Goal: Information Seeking & Learning: Learn about a topic

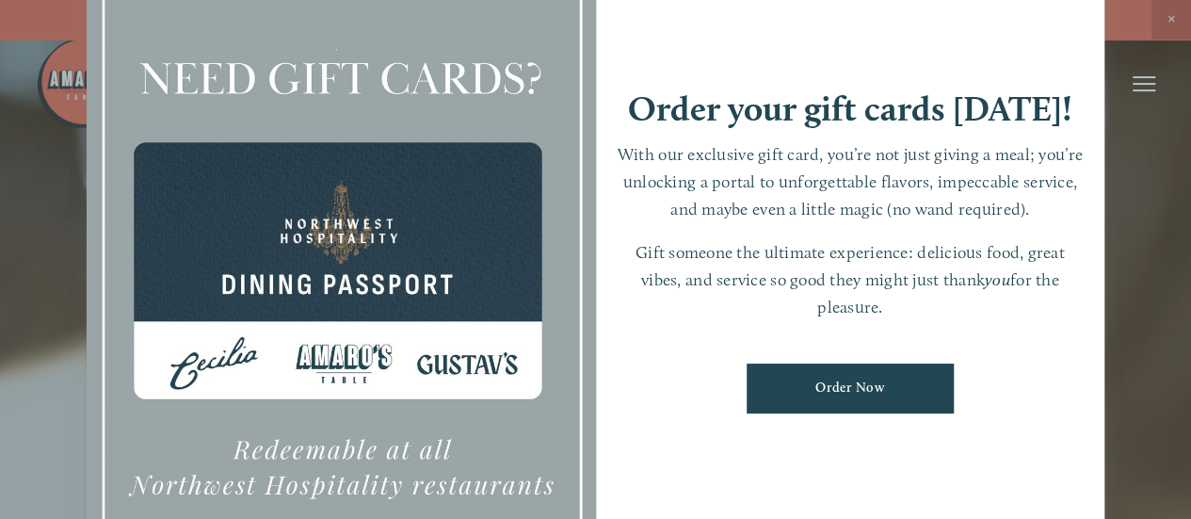
click at [1168, 195] on div at bounding box center [595, 259] width 1191 height 519
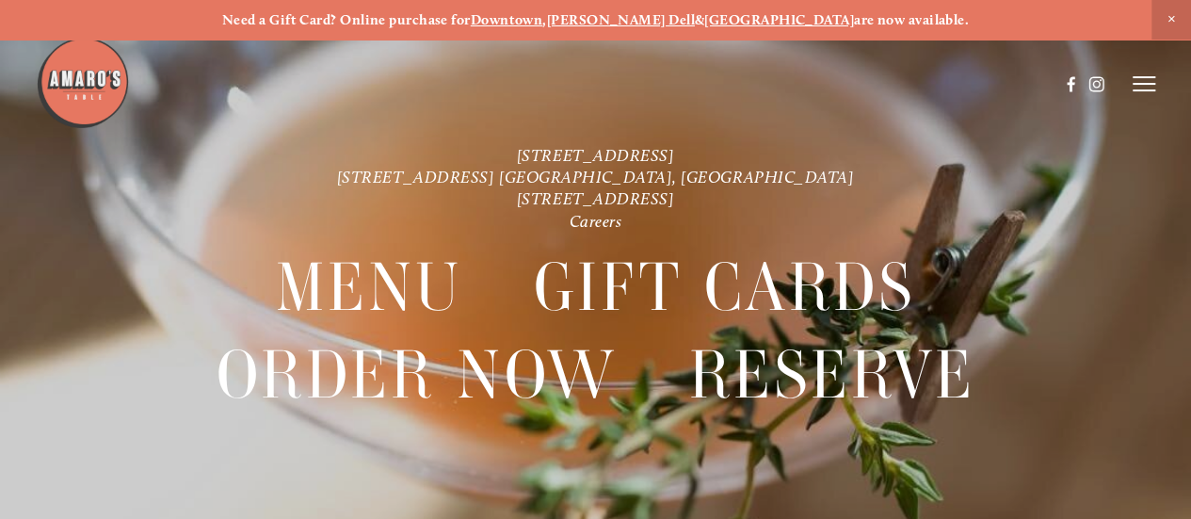
scroll to position [40, 0]
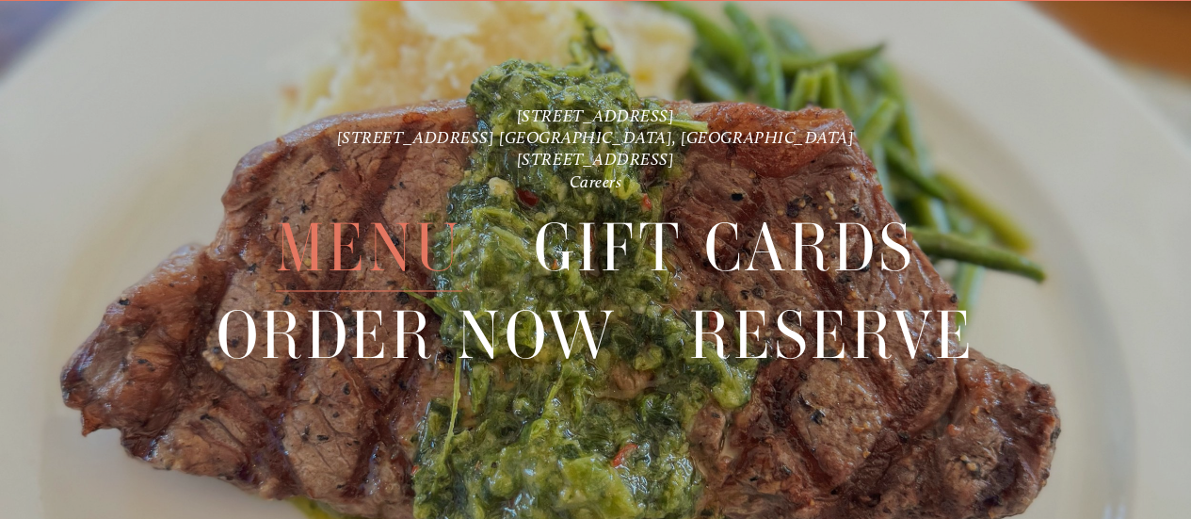
click at [389, 251] on span "Menu" at bounding box center [369, 247] width 186 height 87
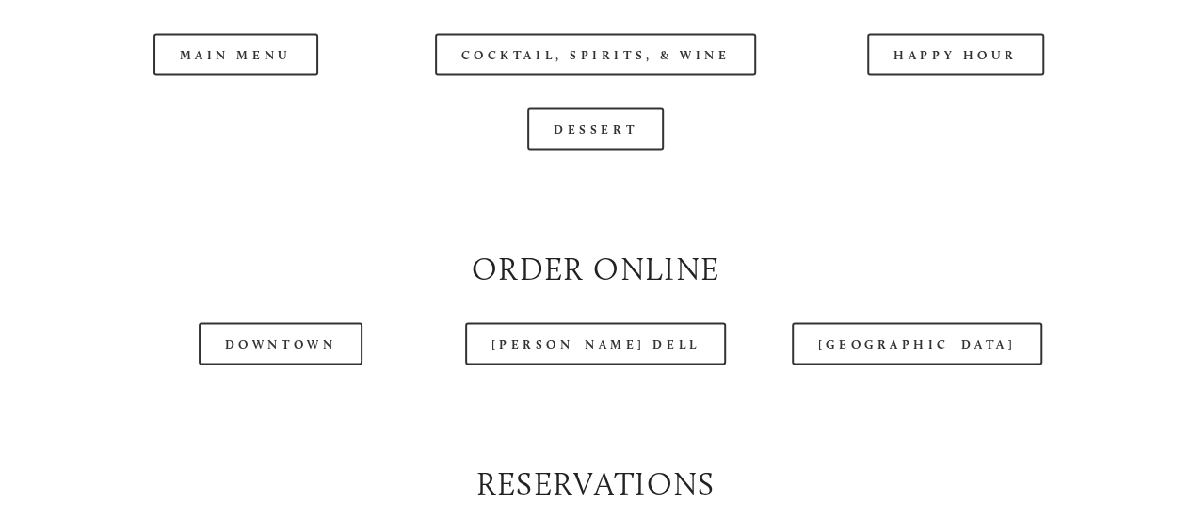
scroll to position [1828, 0]
click at [239, 97] on header "Menu Order Now Visit Gallery 0" at bounding box center [596, 37] width 1120 height 169
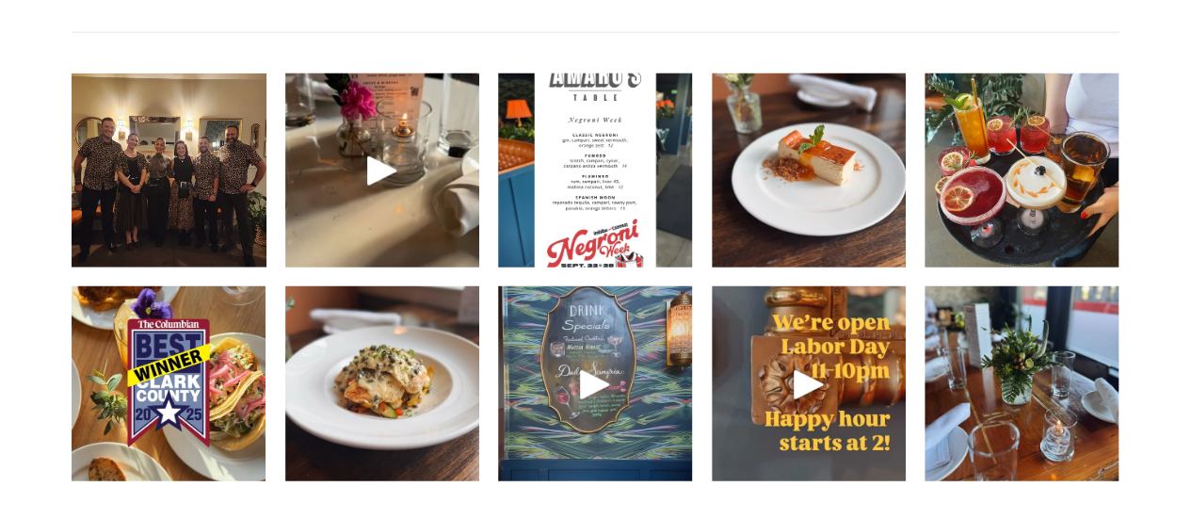
scroll to position [2481, 0]
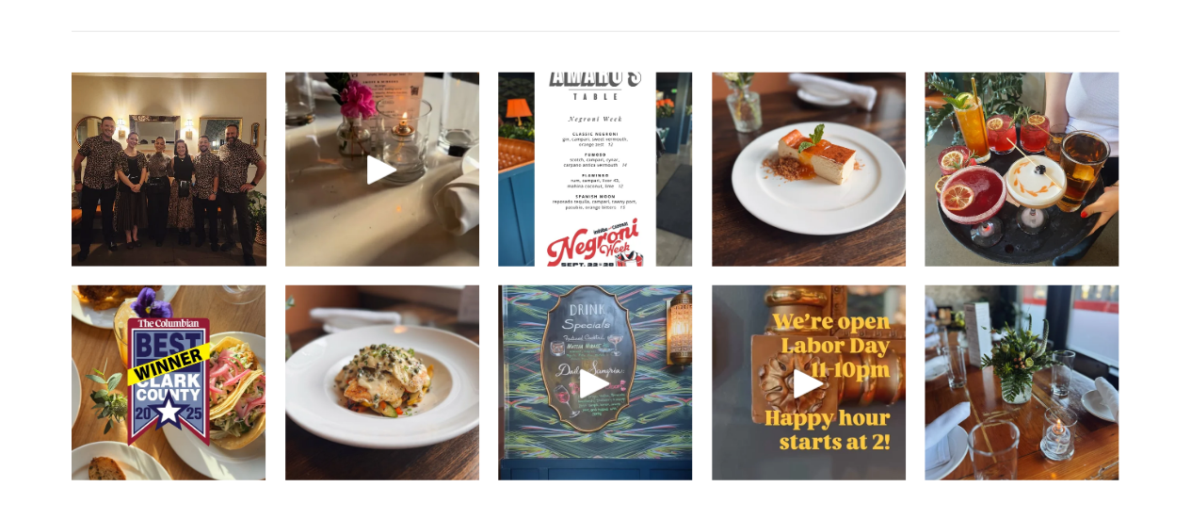
click at [191, 175] on img at bounding box center [169, 170] width 259 height 194
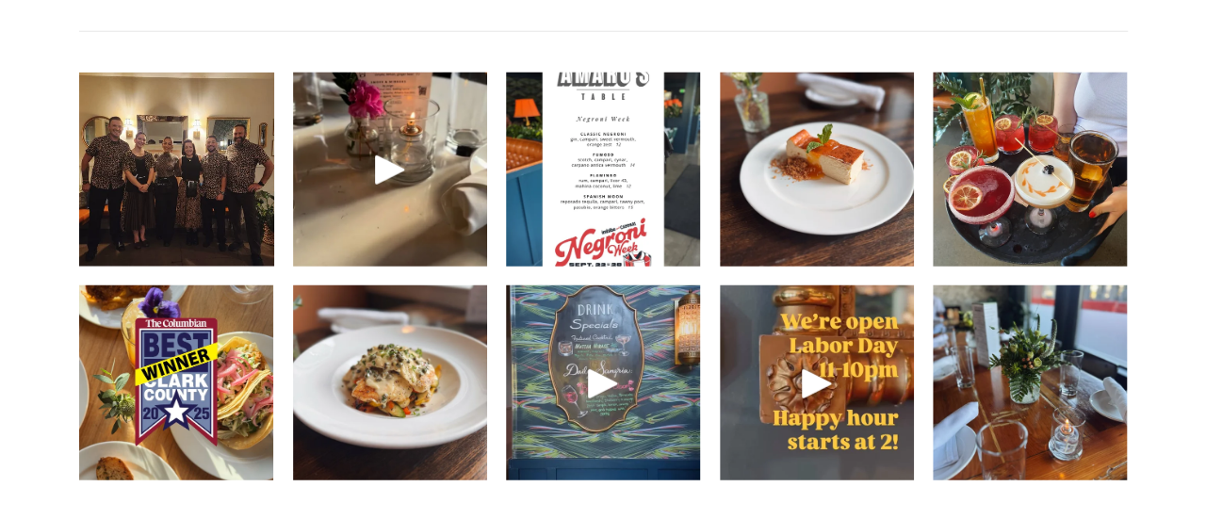
scroll to position [2448, 0]
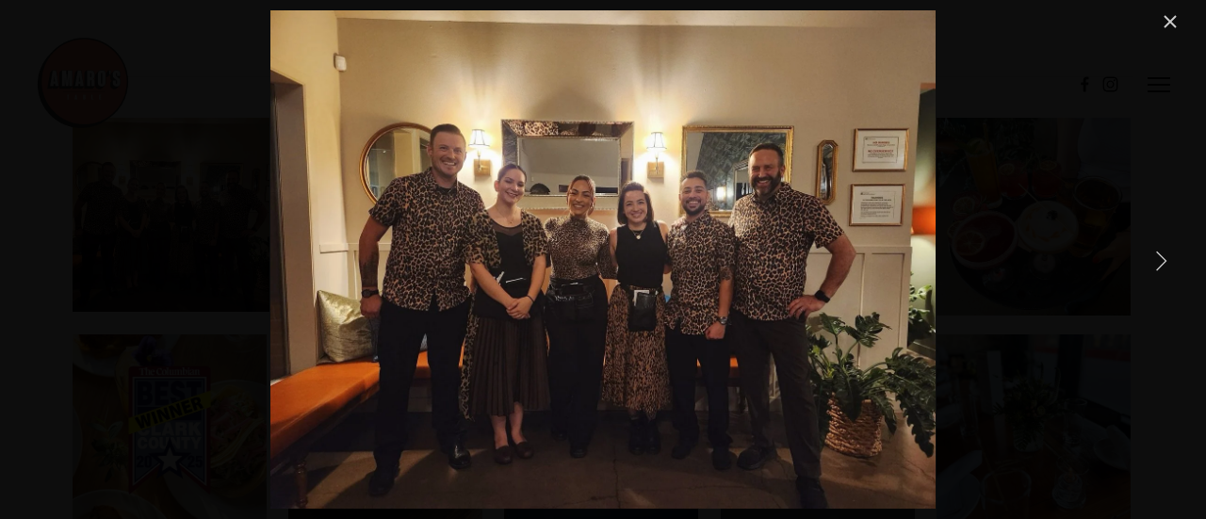
click at [1172, 22] on link "Close" at bounding box center [1169, 21] width 23 height 23
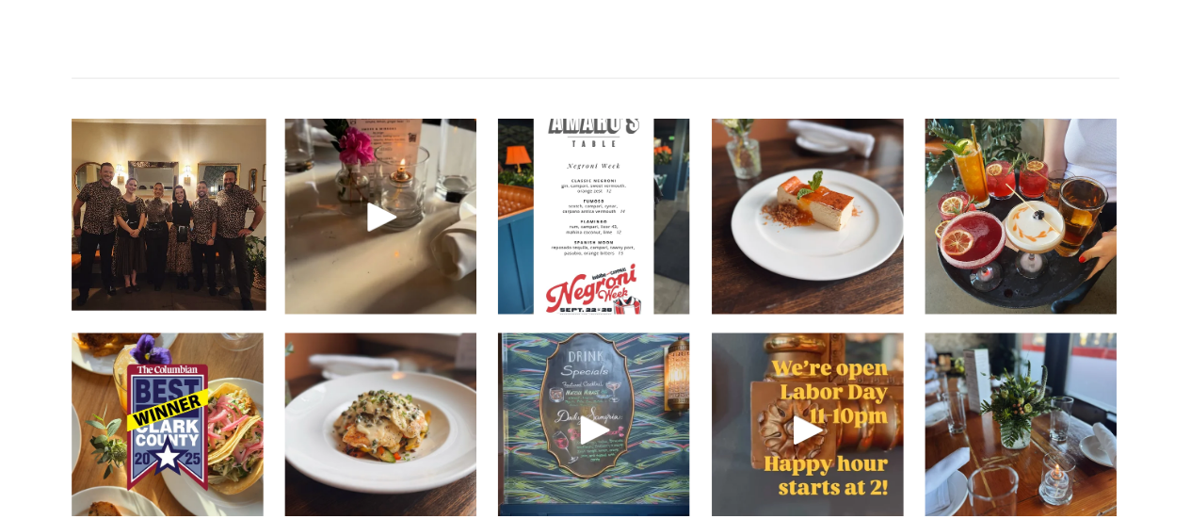
scroll to position [2481, 0]
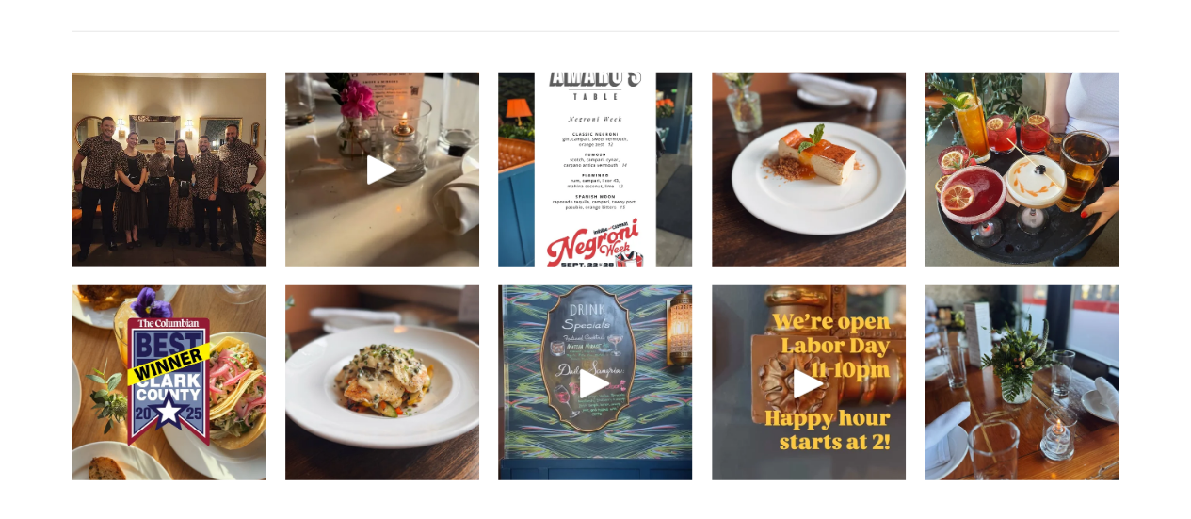
click at [625, 185] on img at bounding box center [595, 169] width 194 height 259
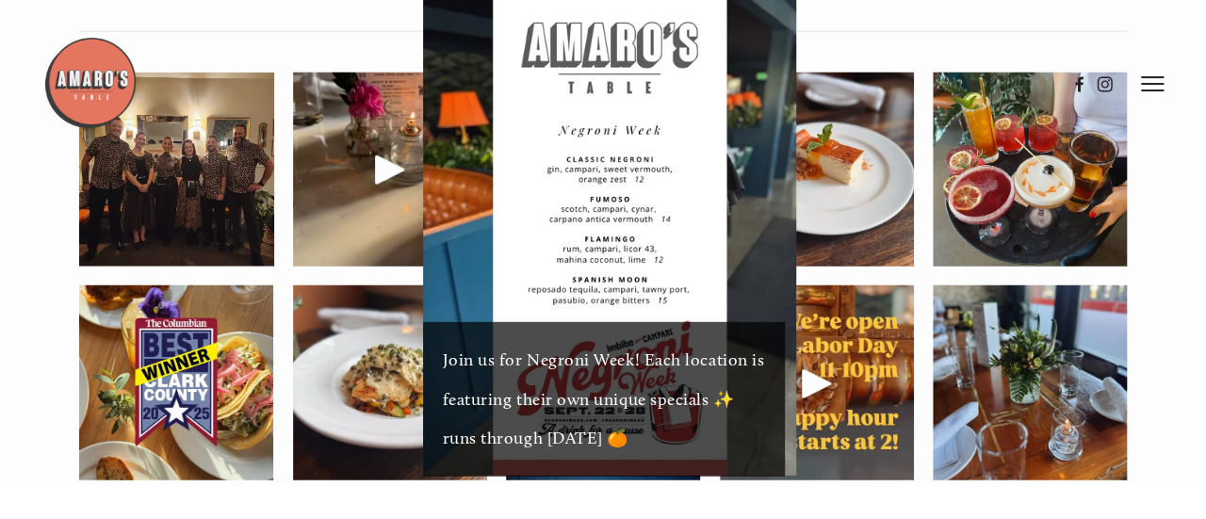
scroll to position [2448, 0]
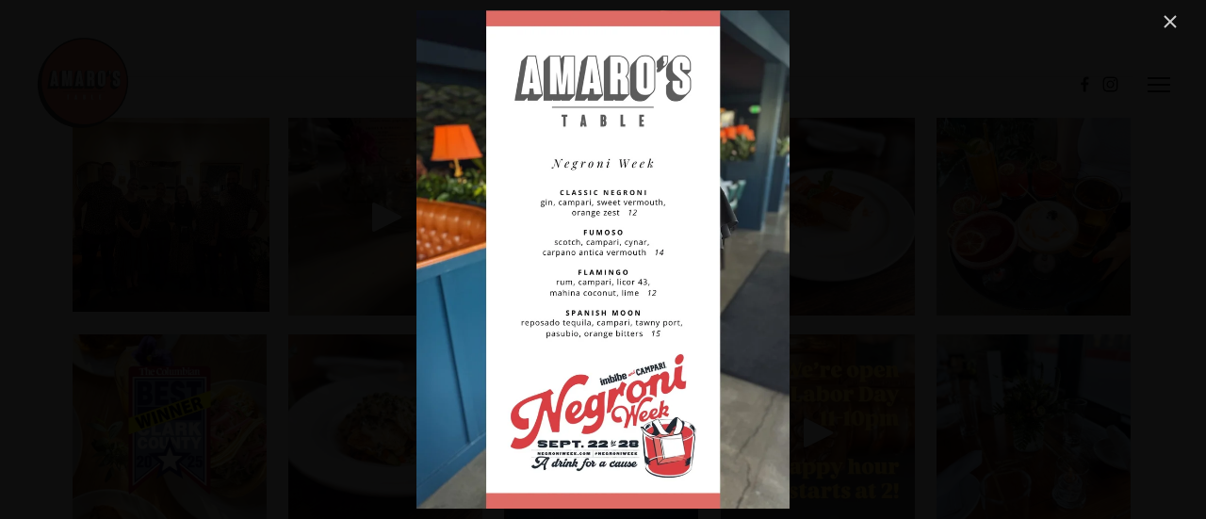
click at [1169, 22] on link "Close" at bounding box center [1169, 21] width 23 height 23
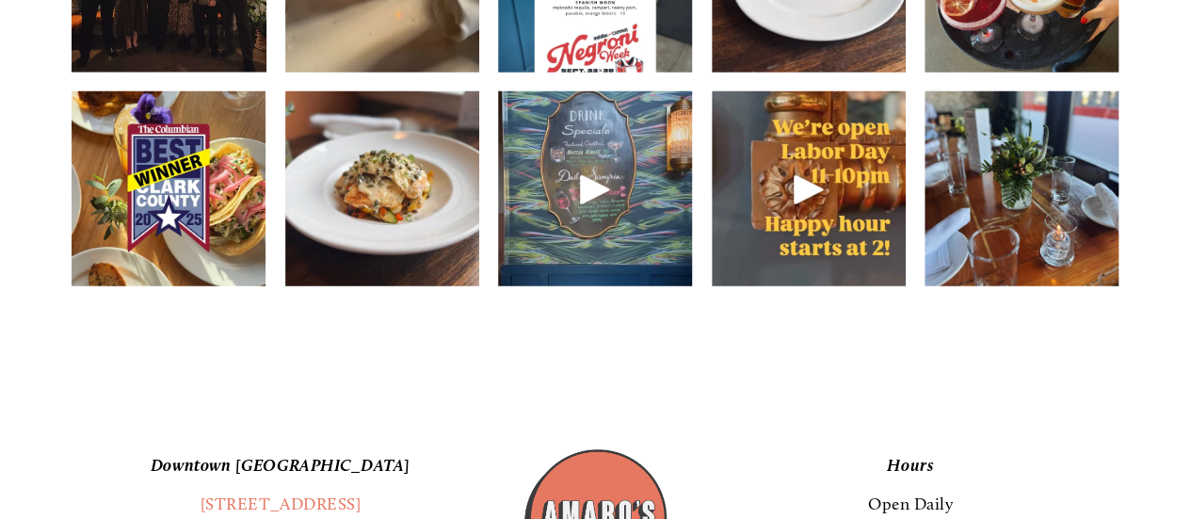
scroll to position [2677, 0]
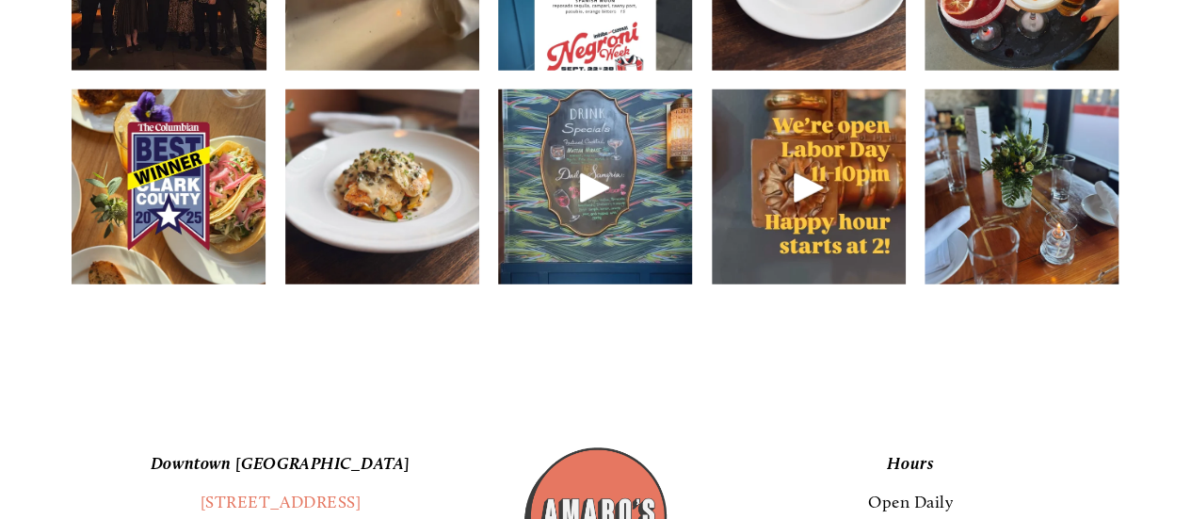
click at [175, 189] on img at bounding box center [169, 186] width 194 height 259
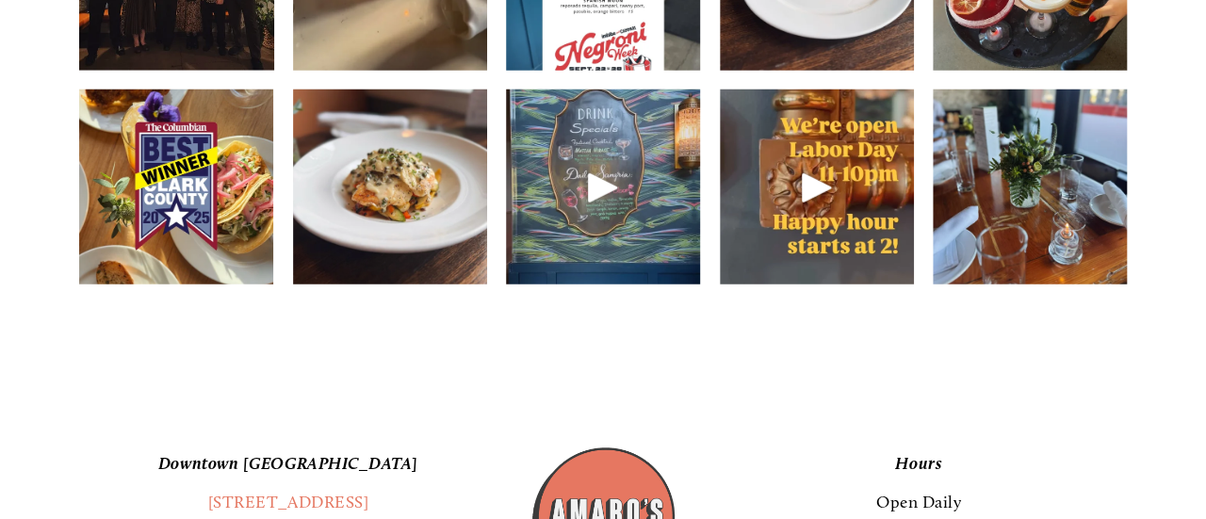
scroll to position [2645, 0]
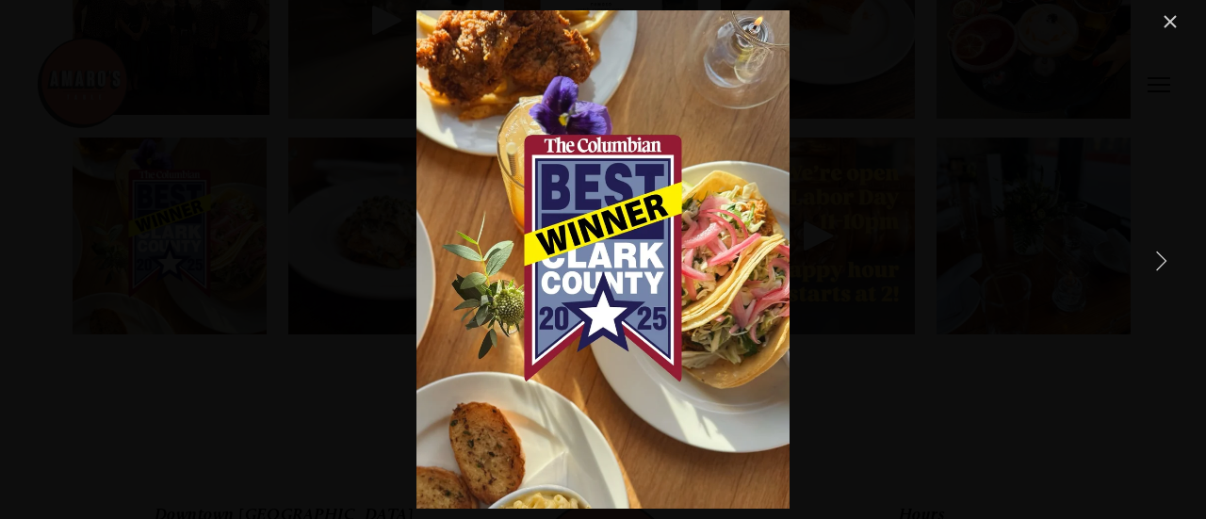
click at [1170, 20] on link "Close" at bounding box center [1169, 21] width 23 height 23
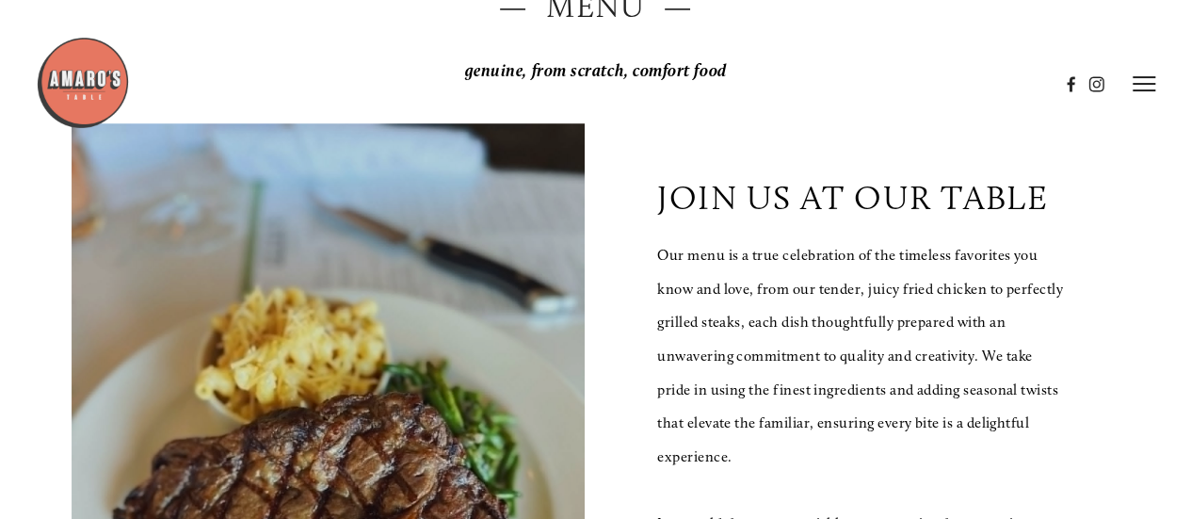
scroll to position [269, 0]
